Goal: Information Seeking & Learning: Find specific fact

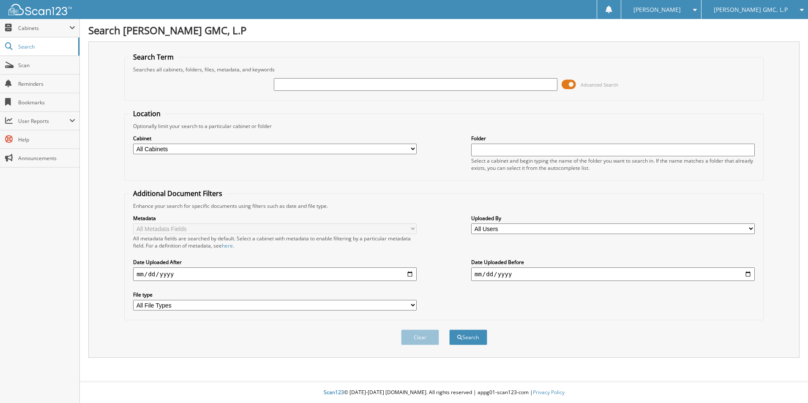
click at [336, 90] on input "text" at bounding box center [416, 84] width 284 height 13
type input "[PERSON_NAME]"
click at [571, 85] on span at bounding box center [569, 84] width 14 height 13
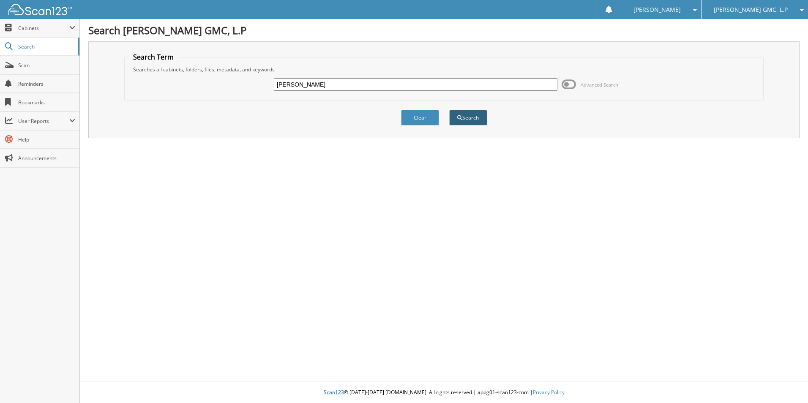
click at [465, 121] on button "Search" at bounding box center [468, 118] width 38 height 16
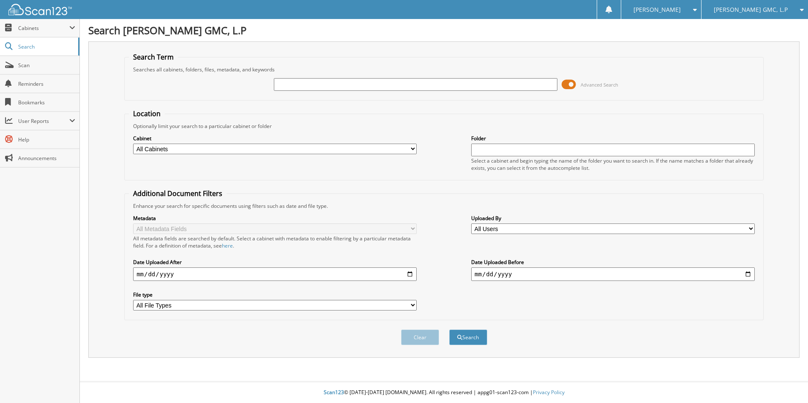
click at [359, 85] on input "text" at bounding box center [416, 84] width 284 height 13
type input "[PERSON_NAME]"
click at [470, 341] on button "Search" at bounding box center [468, 338] width 38 height 16
click at [400, 84] on input "text" at bounding box center [416, 84] width 284 height 13
type input "MICHAEL MCCASKILL"
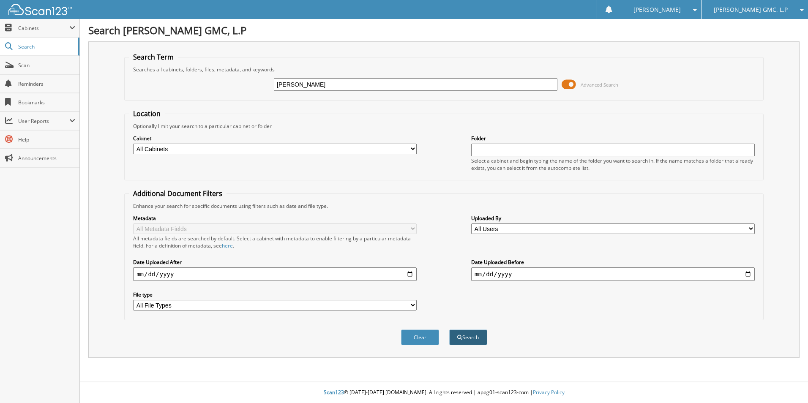
click at [479, 338] on button "Search" at bounding box center [468, 338] width 38 height 16
click at [299, 84] on input "text" at bounding box center [416, 84] width 284 height 13
type input "[PERSON_NAME]"
click at [471, 332] on button "Search" at bounding box center [468, 338] width 38 height 16
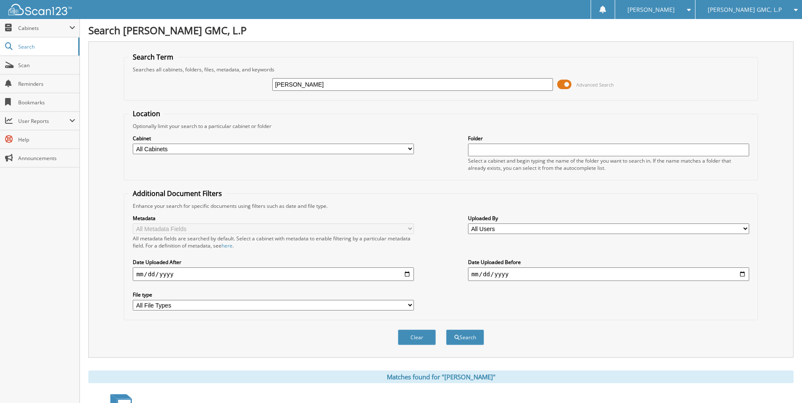
drag, startPoint x: 320, startPoint y: 87, endPoint x: 191, endPoint y: 58, distance: 132.9
click at [191, 58] on fieldset "Search Term Searches all cabinets, folders, files, metadata, and keywords [PERS…" at bounding box center [441, 76] width 634 height 48
type input "[PERSON_NAME]"
click at [465, 339] on button "Search" at bounding box center [465, 338] width 38 height 16
drag, startPoint x: 310, startPoint y: 85, endPoint x: 241, endPoint y: 71, distance: 70.3
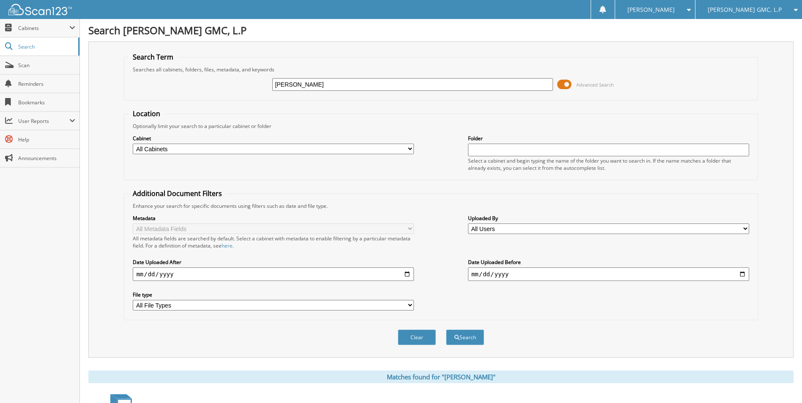
click at [237, 74] on div "GEORGE Advanced Search" at bounding box center [441, 84] width 624 height 23
type input "DINA GEORGE"
click at [462, 335] on button "Search" at bounding box center [465, 338] width 38 height 16
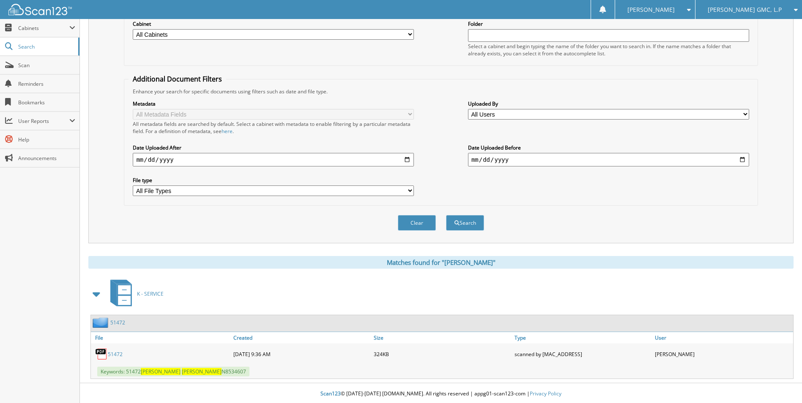
scroll to position [116, 0]
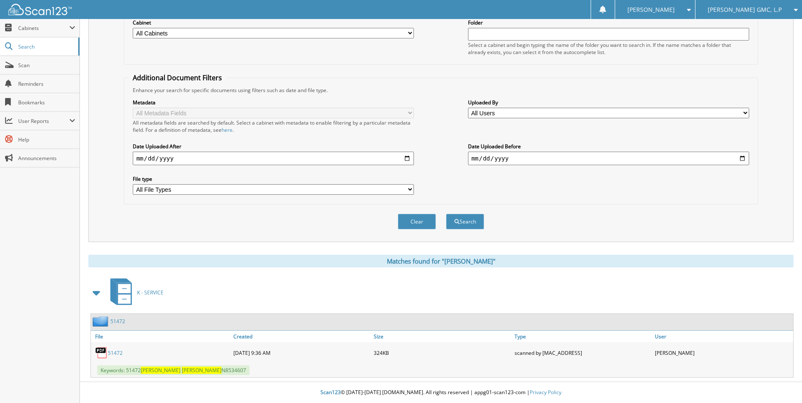
click at [120, 353] on link "51472" at bounding box center [115, 353] width 15 height 7
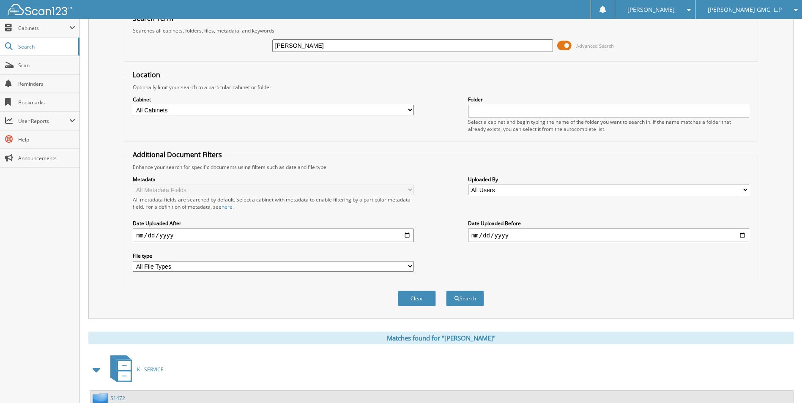
scroll to position [0, 0]
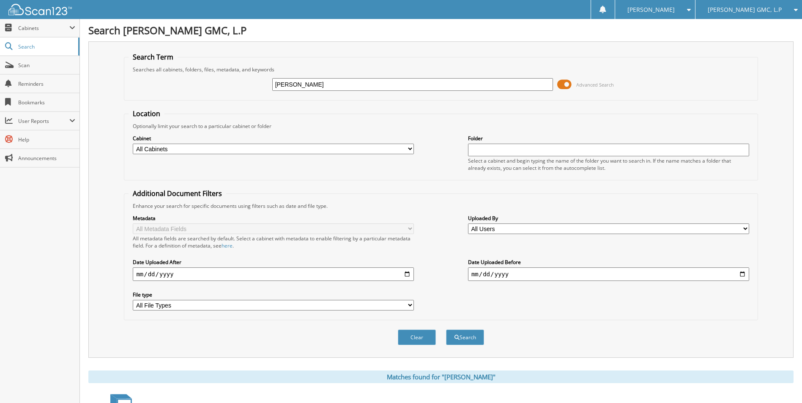
click at [323, 83] on input "DINA GEORGE" at bounding box center [412, 84] width 281 height 13
type input "D"
type input "N8534607"
click at [473, 340] on button "Search" at bounding box center [465, 338] width 38 height 16
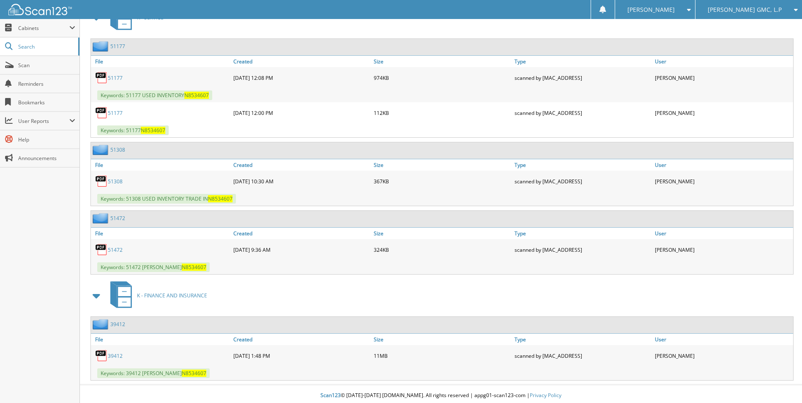
scroll to position [394, 0]
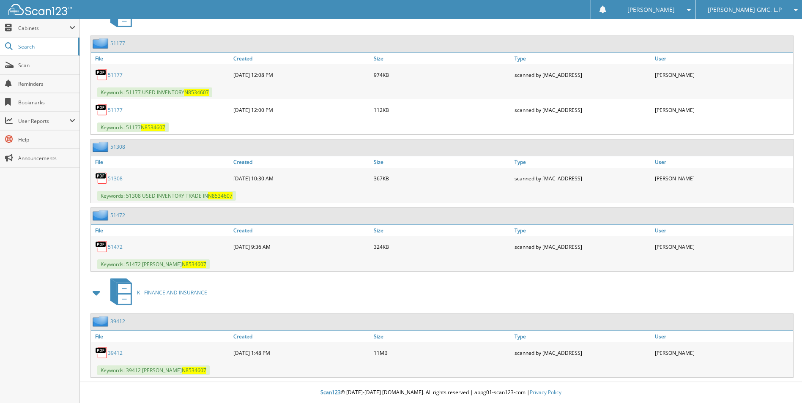
click at [115, 353] on link "39412" at bounding box center [115, 353] width 15 height 7
